Goal: Information Seeking & Learning: Learn about a topic

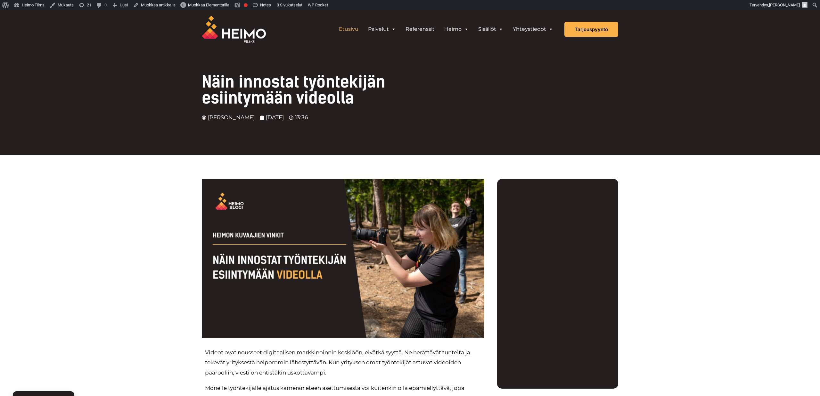
click at [348, 28] on link "Etusivu" at bounding box center [348, 29] width 29 height 13
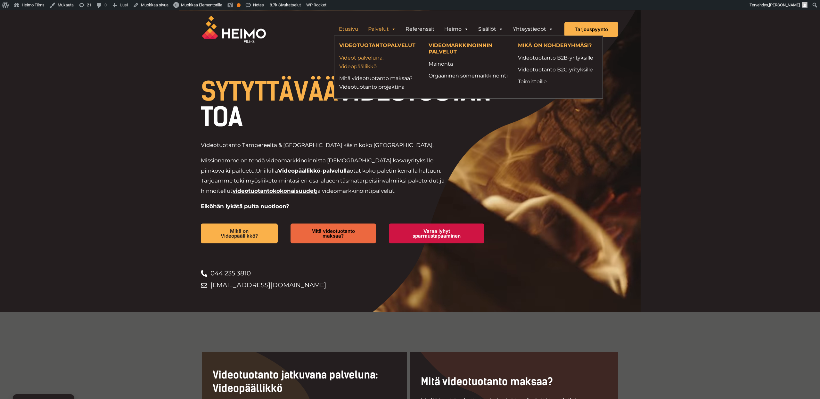
click at [365, 66] on link "Videot palveluna: Videopäällikkö" at bounding box center [379, 62] width 80 height 17
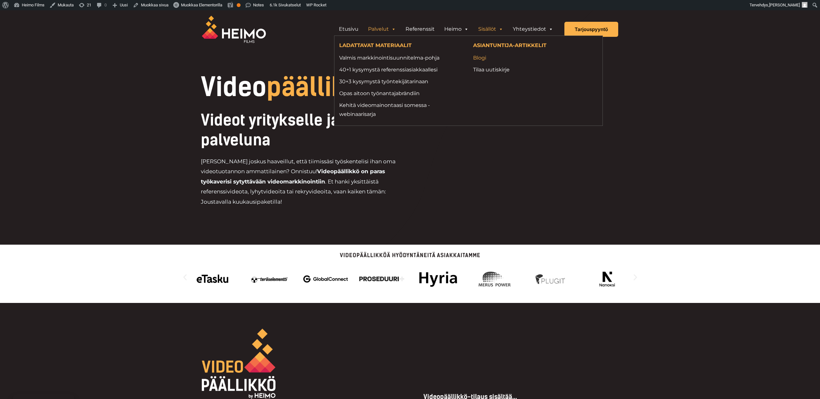
click at [483, 59] on link "Blogi" at bounding box center [535, 58] width 124 height 9
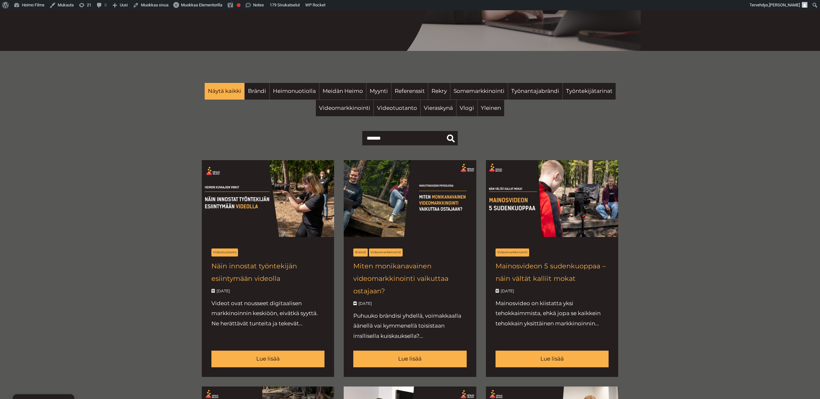
scroll to position [269, 0]
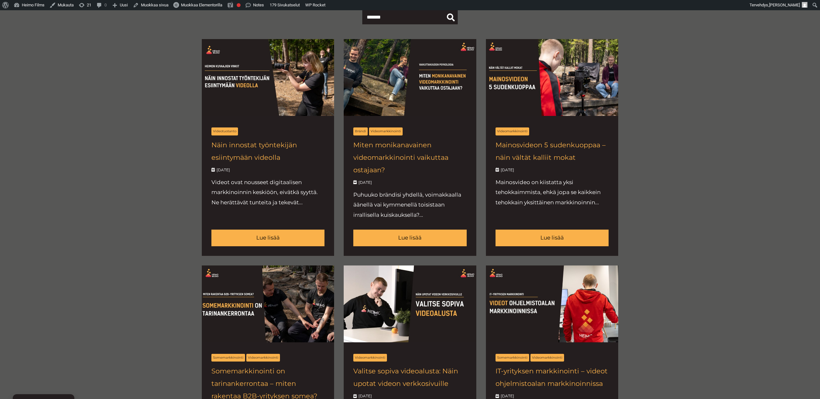
click at [134, 257] on div "Näytä kaikki Brändi Heimonuotiolla Meidän Heimo Myynti Referenssit Rekry" at bounding box center [410, 349] width 820 height 839
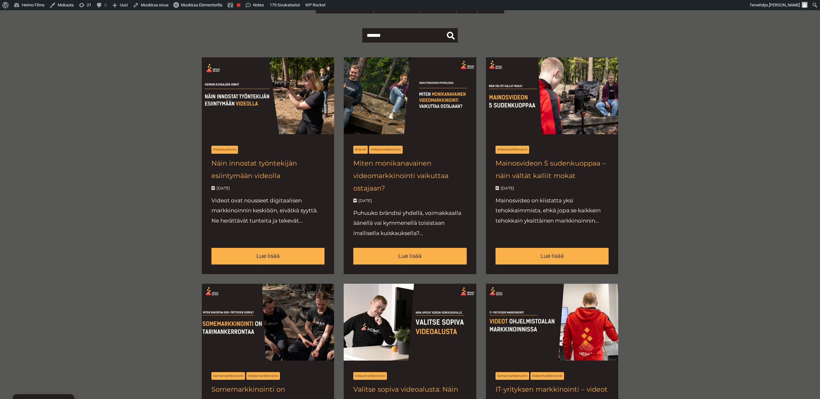
scroll to position [252, 0]
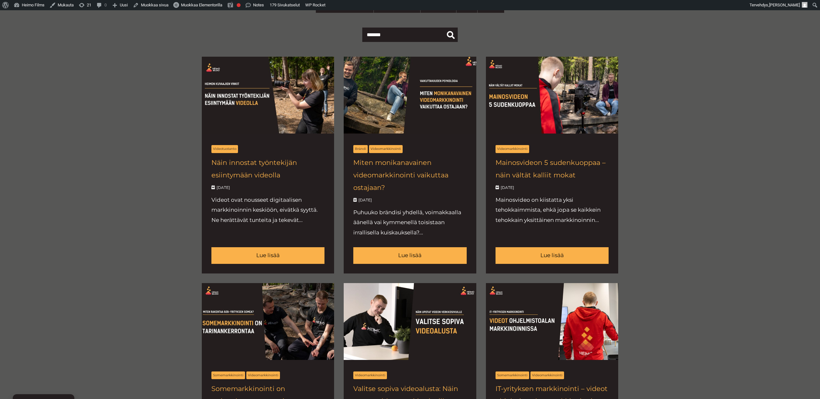
click at [386, 173] on link at bounding box center [410, 165] width 132 height 217
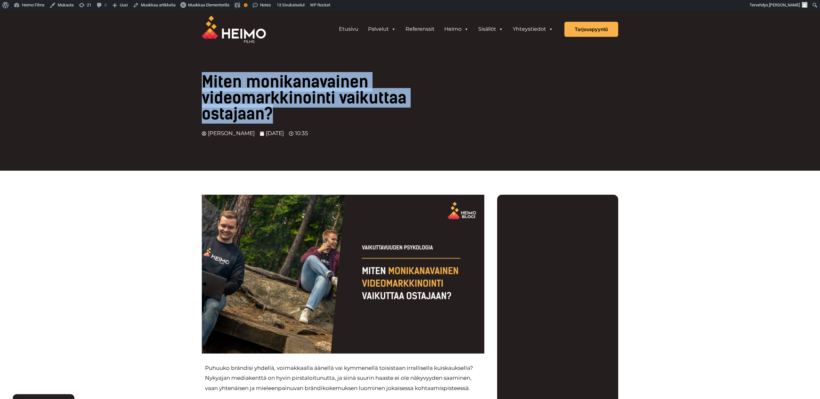
drag, startPoint x: 201, startPoint y: 79, endPoint x: 302, endPoint y: 117, distance: 107.8
click at [302, 117] on div "Miten monikanavainen videomarkkinointi vaikuttaa ostajaan? [PERSON_NAME] [DATE]…" at bounding box center [410, 90] width 820 height 161
copy h1 "Miten monikanavainen videomarkkinointi vaikuttaa ostajaan?"
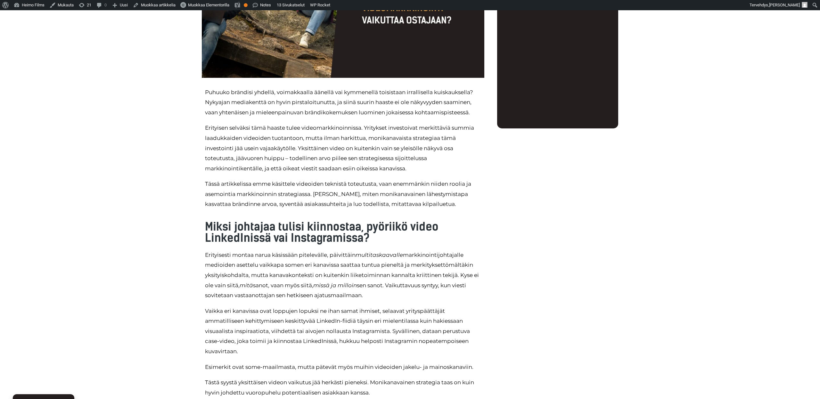
scroll to position [338, 0]
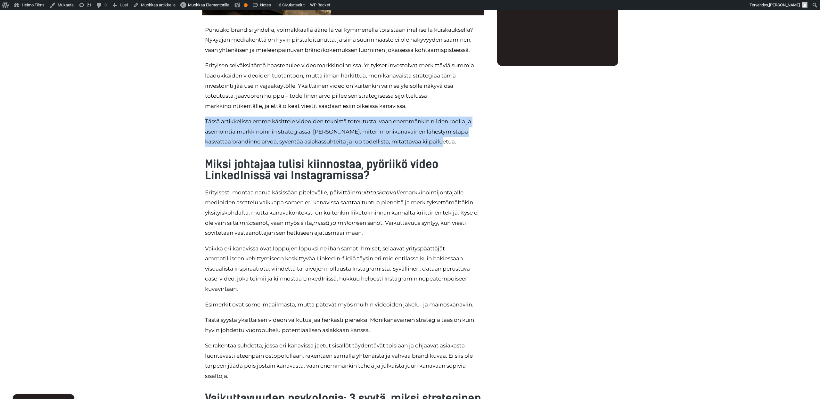
drag, startPoint x: 206, startPoint y: 121, endPoint x: 468, endPoint y: 142, distance: 262.6
click at [468, 142] on p "Tässä artikkelissa emme käsittele videoiden teknistä toteutusta, vaan enemmänki…" at bounding box center [343, 132] width 276 height 30
copy p "Tässä artikkelissa emme käsittele videoiden teknistä toteutusta, vaan enemmänki…"
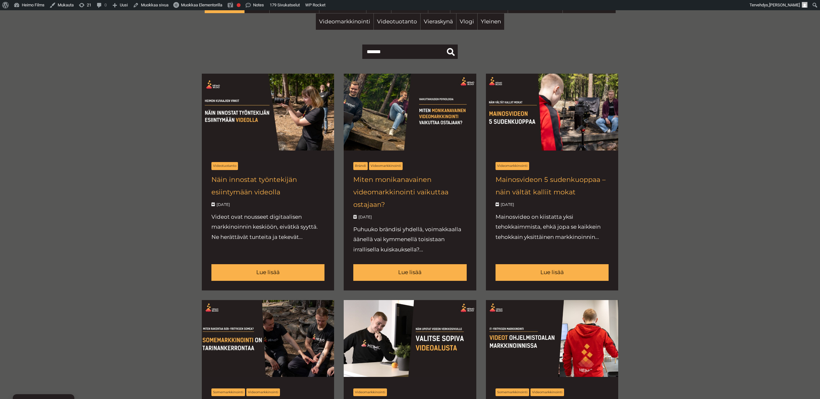
click at [157, 244] on div "Näytä kaikki Brändi Heimonuotiolla Meidän Heimo Myynti Referenssit Rekry" at bounding box center [410, 383] width 820 height 839
click at [261, 191] on link at bounding box center [268, 182] width 132 height 217
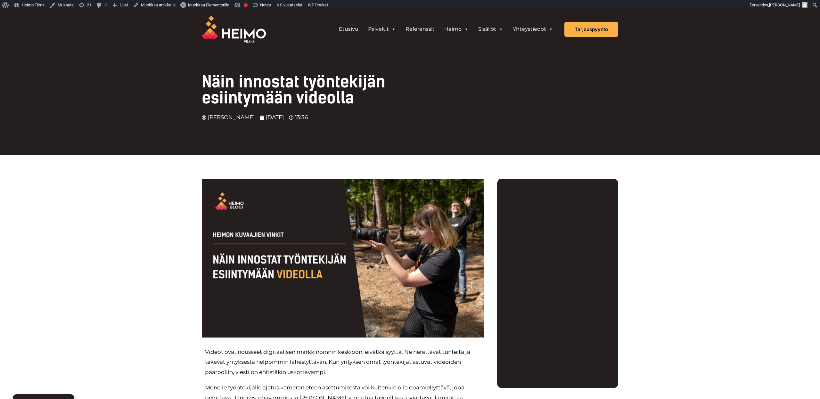
click at [355, 99] on h1 "Näin innostat työntekijän esiintymään videolla" at bounding box center [327, 90] width 250 height 32
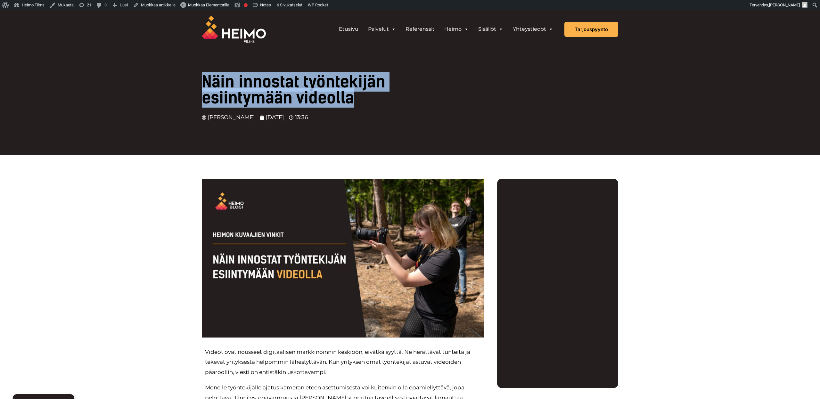
drag, startPoint x: 354, startPoint y: 102, endPoint x: 172, endPoint y: 74, distance: 184.2
click at [172, 74] on div "Näin innostat työntekijän esiintymään videolla Siiri Jalonen 23.09.2025 13:36" at bounding box center [410, 82] width 820 height 145
copy h1 "Näin innostat työntekijän esiintymään videolla"
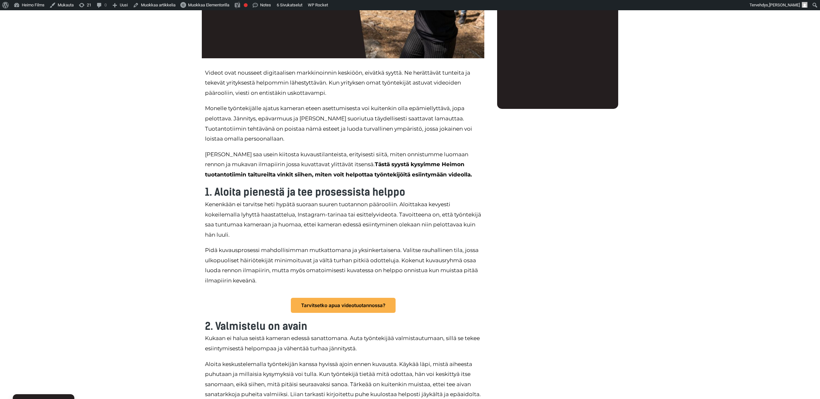
scroll to position [279, 0]
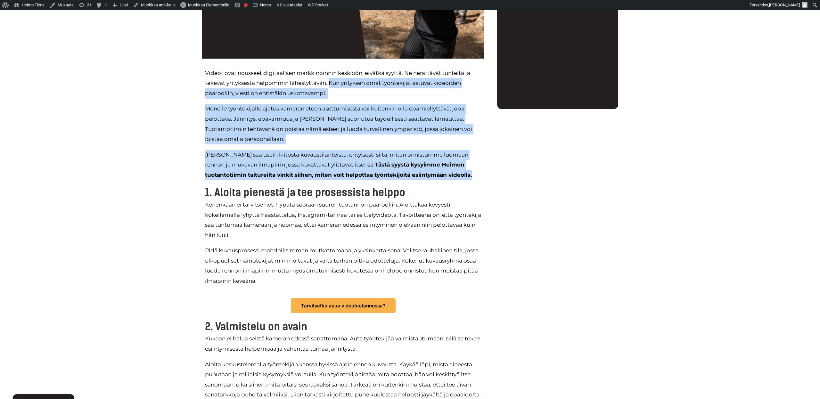
drag, startPoint x: 329, startPoint y: 82, endPoint x: 477, endPoint y: 176, distance: 174.7
click at [477, 176] on div "Videot ovat nousseet digitaalisen markkinoinnin keskiöön, eivätkä syyttä. Ne he…" at bounding box center [343, 177] width 276 height 218
copy div "Kun yrityksen omat työntekijät astuvat videoiden päärooliin, viesti on entistäk…"
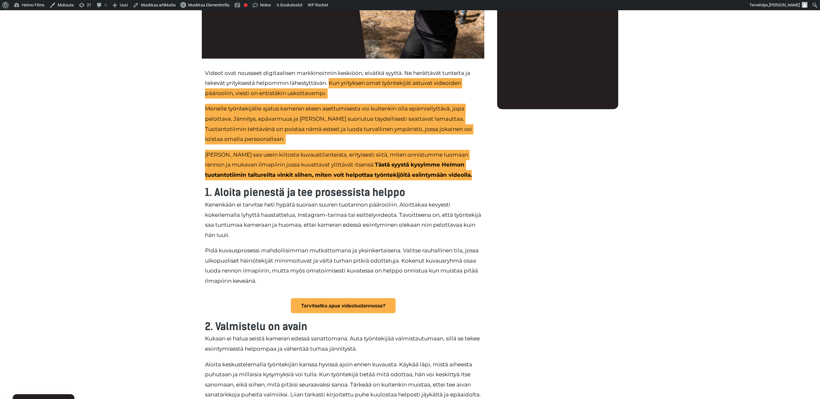
scroll to position [0, 0]
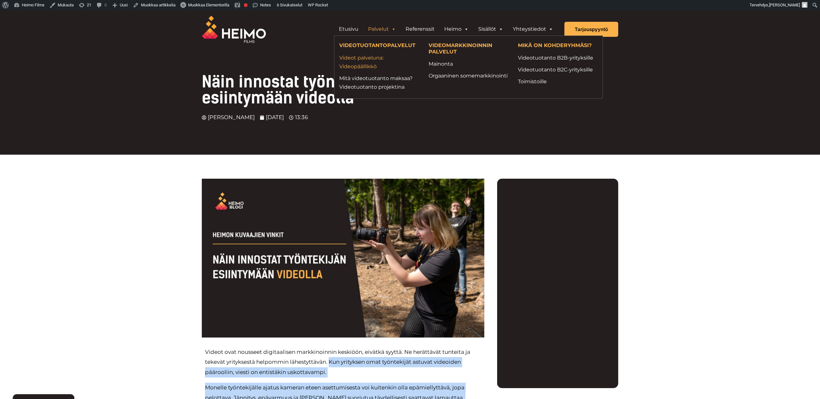
click at [364, 65] on link "Videot palveluna: Videopäällikkö" at bounding box center [379, 62] width 80 height 17
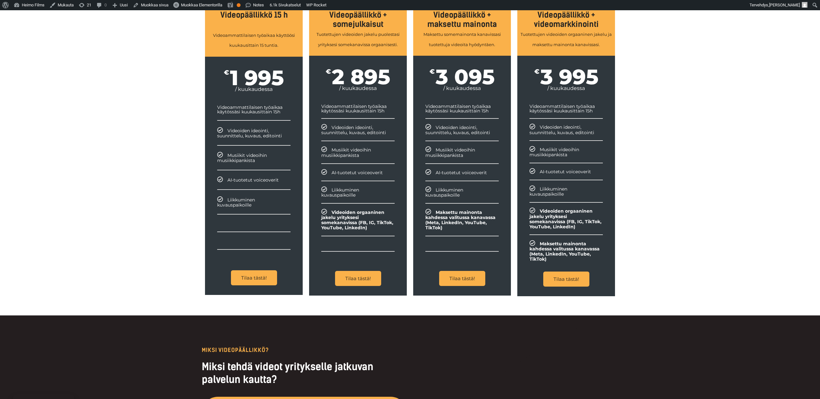
scroll to position [754, 0]
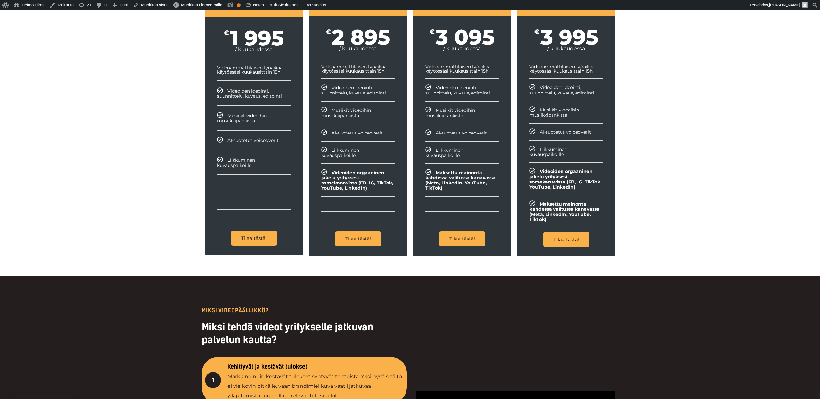
drag, startPoint x: 251, startPoint y: 240, endPoint x: 101, endPoint y: 16, distance: 270.0
